Goal: Information Seeking & Learning: Find specific page/section

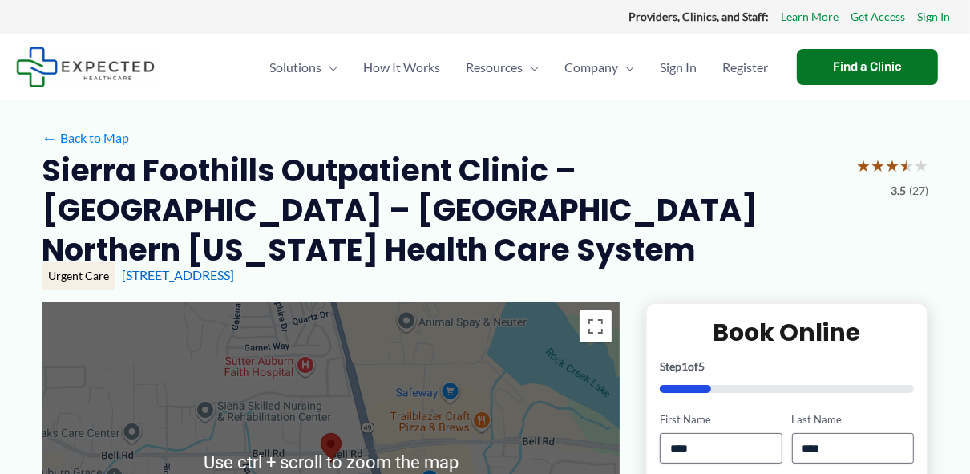
click at [334, 427] on img at bounding box center [331, 448] width 34 height 43
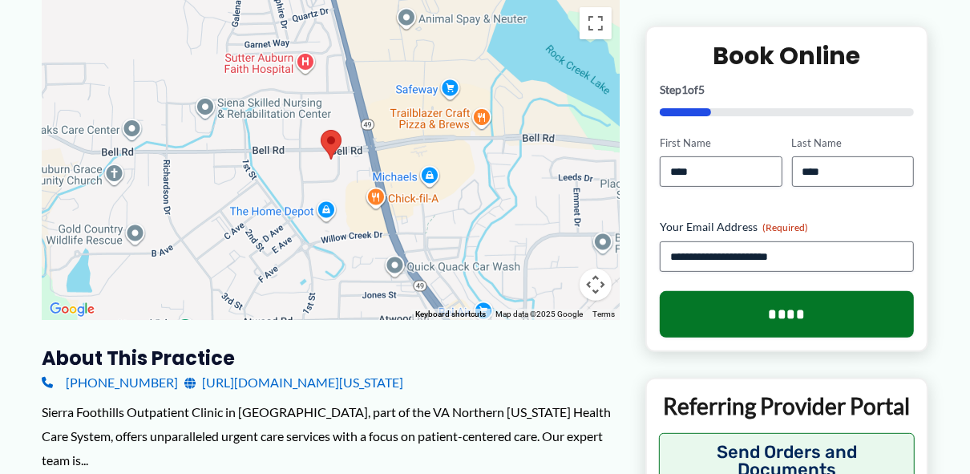
scroll to position [304, 0]
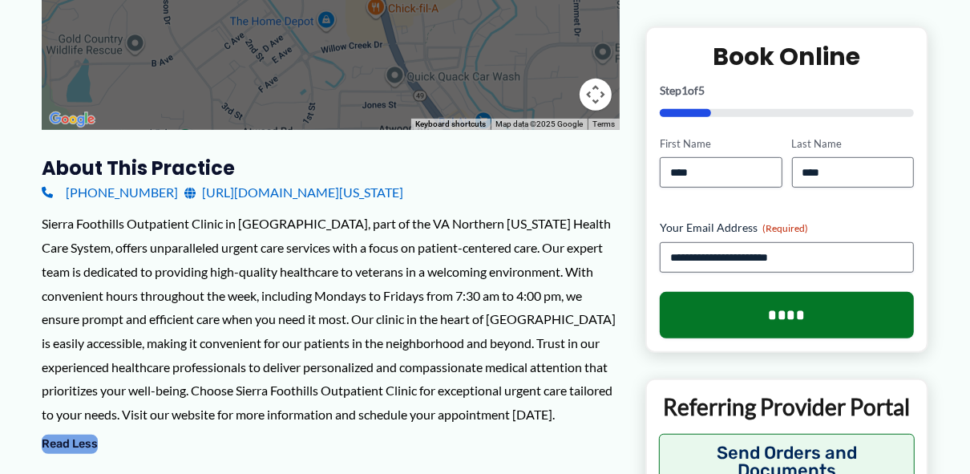
scroll to position [493, 0]
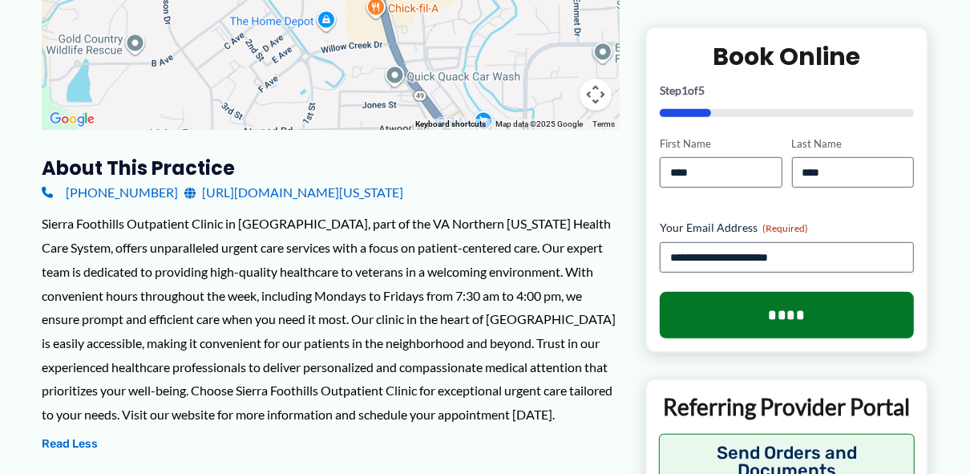
click at [667, 10] on div "To navigate the map with touch gestures double-tap and hold your finger on the …" at bounding box center [485, 442] width 887 height 1266
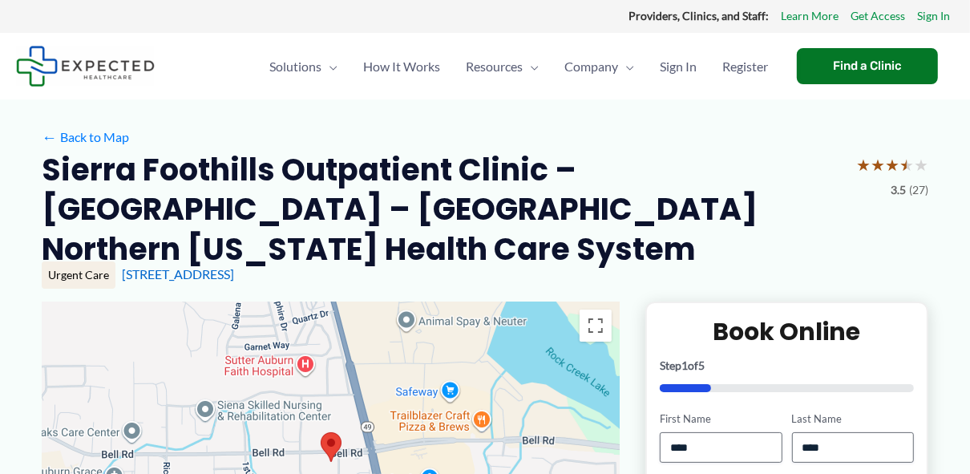
scroll to position [0, 0]
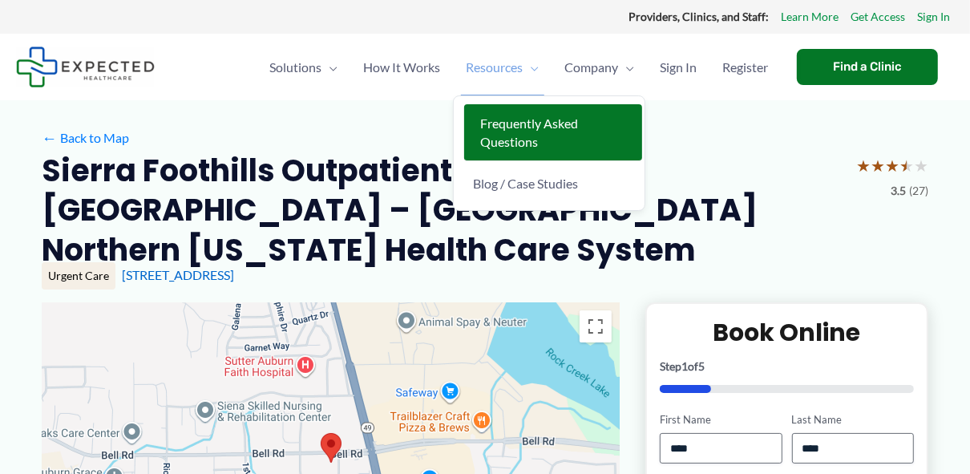
click at [516, 132] on link "Frequently Asked Questions" at bounding box center [553, 132] width 178 height 57
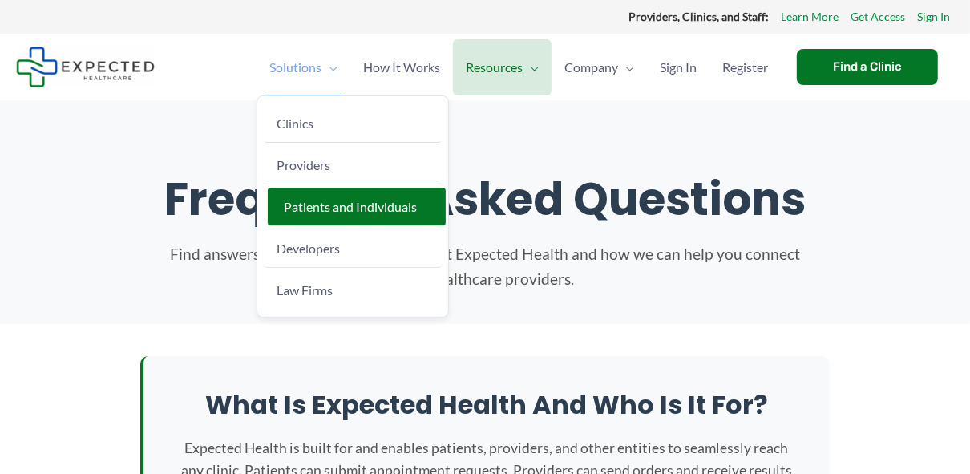
click at [322, 207] on span "Patients and Individuals" at bounding box center [350, 206] width 133 height 15
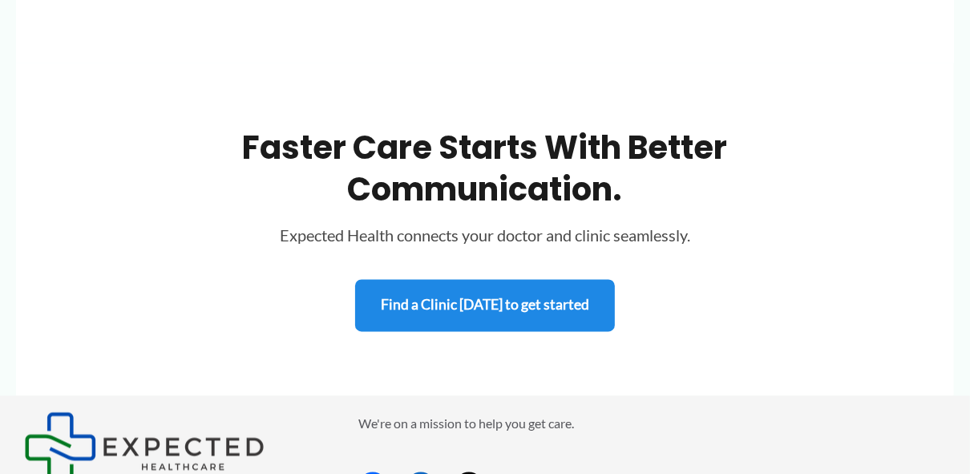
scroll to position [1886, 0]
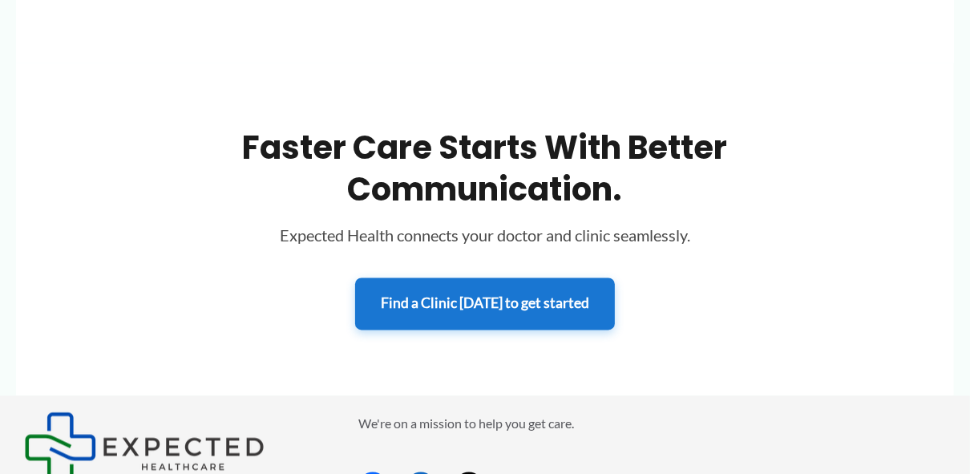
click at [493, 297] on link "Find a Clinic today to get started" at bounding box center [485, 304] width 260 height 52
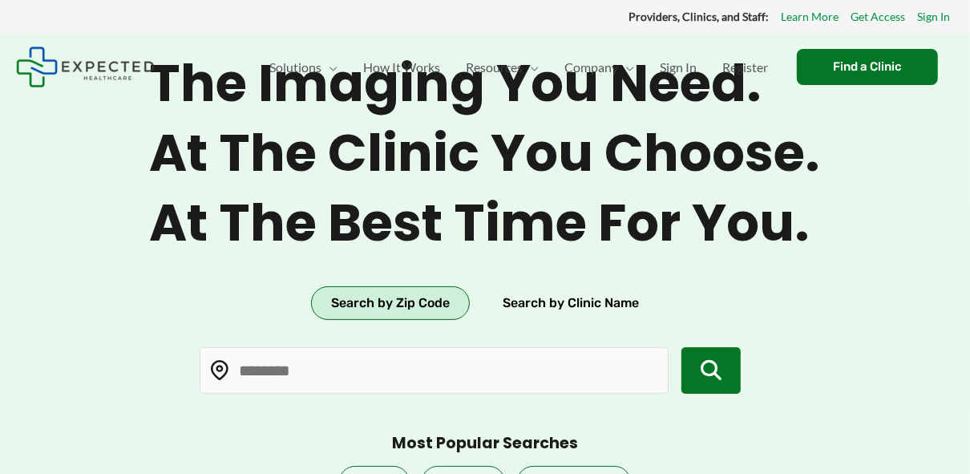
type input "*****"
